Goal: Task Accomplishment & Management: Manage account settings

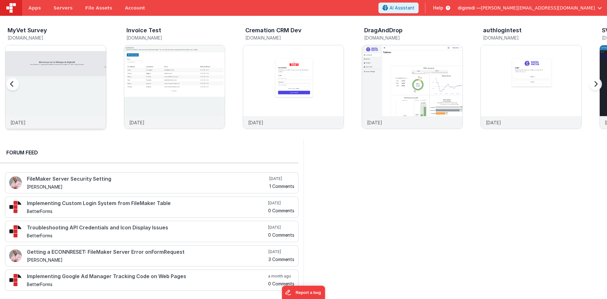
click at [72, 116] on div "[DATE]" at bounding box center [55, 122] width 100 height 13
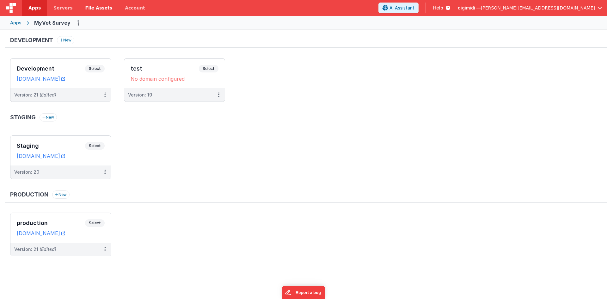
click at [67, 64] on div "Development Select URLs [DOMAIN_NAME]" at bounding box center [60, 73] width 100 height 30
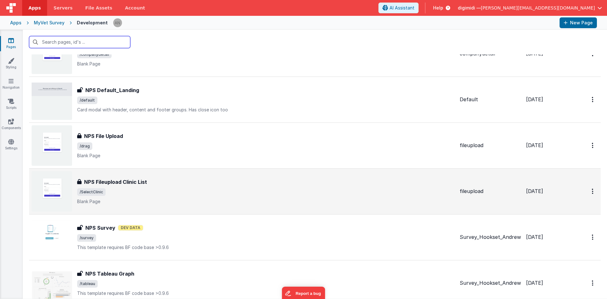
scroll to position [498, 0]
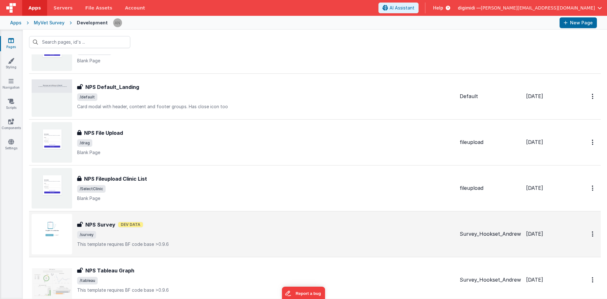
click at [181, 242] on p "This template requires BF code base >0.9.6" at bounding box center [265, 244] width 377 height 6
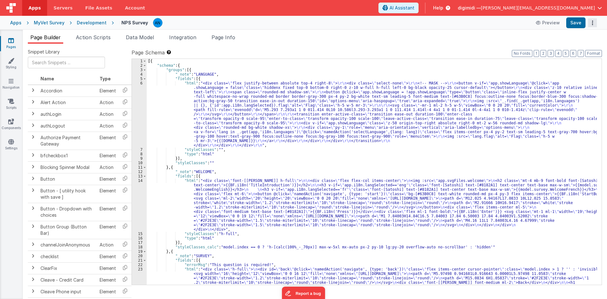
click at [596, 21] on button "Options" at bounding box center [592, 22] width 9 height 9
click at [526, 37] on button at bounding box center [303, 149] width 607 height 299
click at [595, 4] on div "digimidi — [PERSON_NAME][EMAIL_ADDRESS][DOMAIN_NAME]" at bounding box center [529, 8] width 144 height 11
click at [596, 7] on button "digimidi — [PERSON_NAME][EMAIL_ADDRESS][DOMAIN_NAME]" at bounding box center [529, 8] width 144 height 6
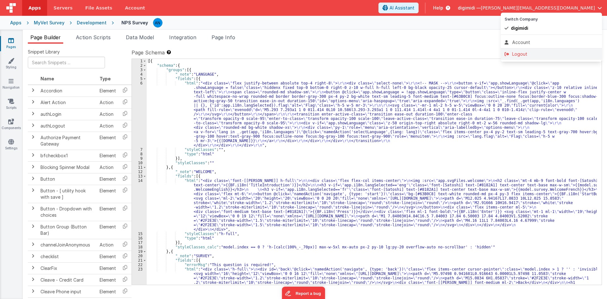
click at [529, 57] on div "Logout" at bounding box center [551, 54] width 94 height 6
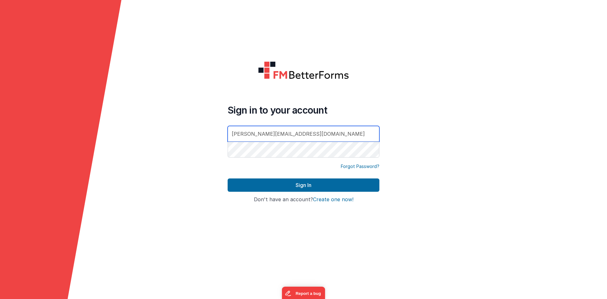
click at [366, 136] on input "[PERSON_NAME][EMAIL_ADDRESS][DOMAIN_NAME]" at bounding box center [303, 134] width 152 height 16
type input "[EMAIL_ADDRESS][DOMAIN_NAME]"
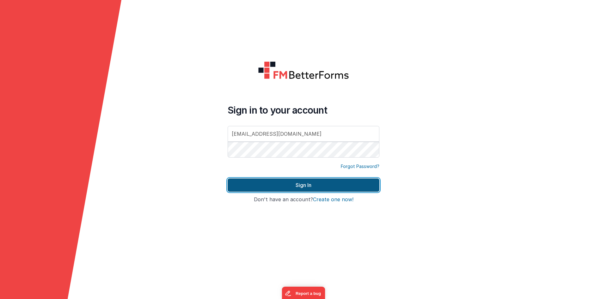
click at [325, 180] on button "Sign In" at bounding box center [303, 184] width 152 height 13
